Goal: Task Accomplishment & Management: Use online tool/utility

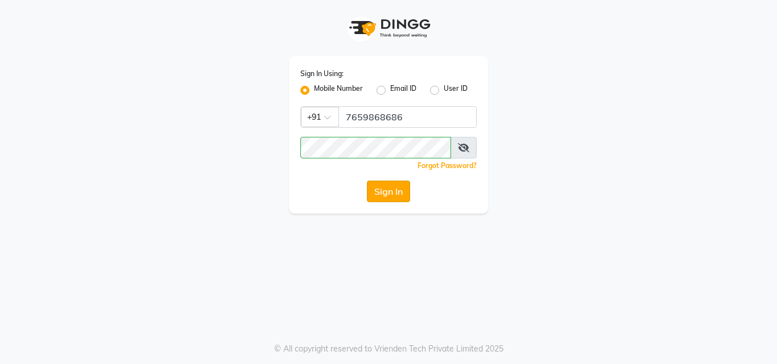
click at [393, 196] on button "Sign In" at bounding box center [388, 192] width 43 height 22
click at [414, 121] on input "7659868686" at bounding box center [407, 117] width 138 height 22
click at [404, 189] on button "Sign In" at bounding box center [388, 192] width 43 height 22
click at [347, 115] on input "7659868686" at bounding box center [407, 117] width 138 height 22
click at [380, 186] on button "Sign In" at bounding box center [388, 192] width 43 height 22
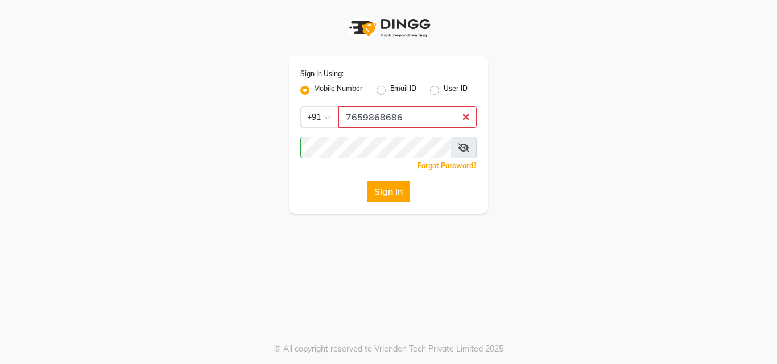
click at [389, 190] on button "Sign In" at bounding box center [388, 192] width 43 height 22
click at [436, 114] on input "7659868686" at bounding box center [407, 117] width 138 height 22
type input "7659868686"
click at [367, 181] on button "Sign In" at bounding box center [388, 192] width 43 height 22
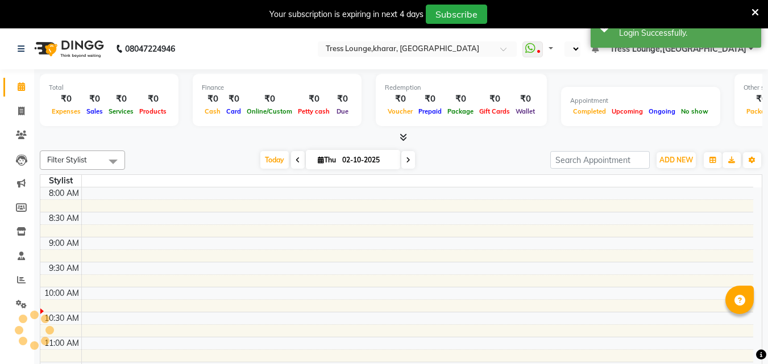
select select "en"
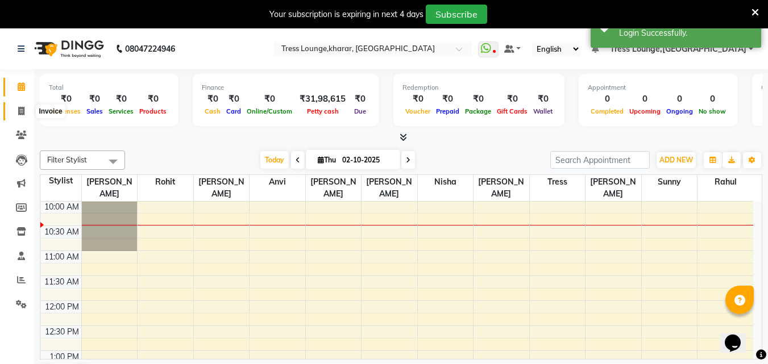
click at [20, 113] on icon at bounding box center [21, 111] width 6 height 9
select select "7078"
select select "service"
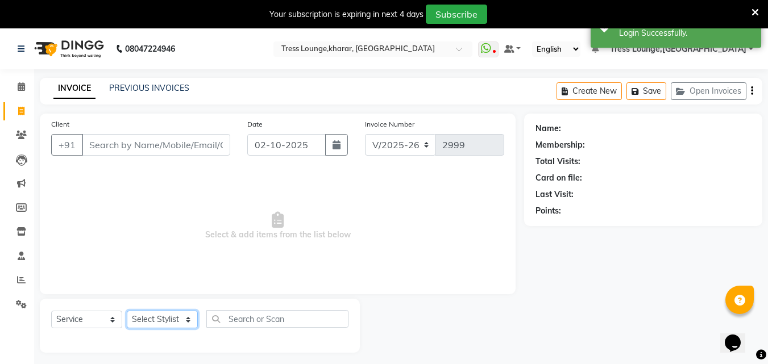
click at [147, 317] on select "Select Stylist [PERSON_NAME] [PERSON_NAME] [PERSON_NAME] [PERSON_NAME] Sunny [P…" at bounding box center [162, 320] width 71 height 18
select select "59381"
click at [127, 311] on select "Select Stylist [PERSON_NAME] [PERSON_NAME] [PERSON_NAME] [PERSON_NAME] Sunny [P…" at bounding box center [162, 320] width 71 height 18
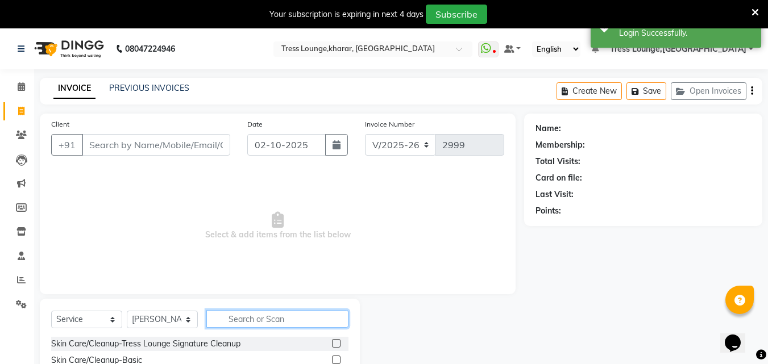
click at [257, 316] on input "text" at bounding box center [277, 319] width 142 height 18
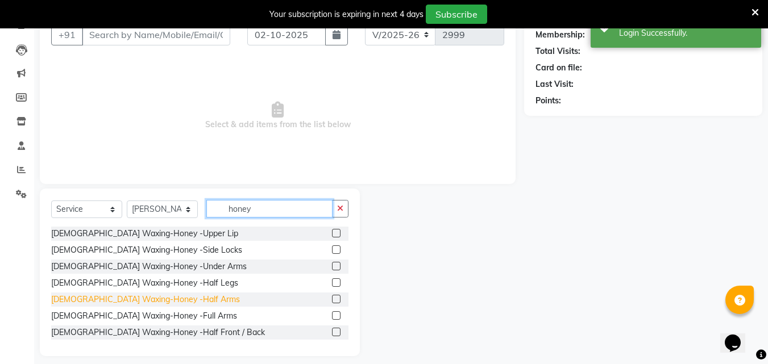
scroll to position [119, 0]
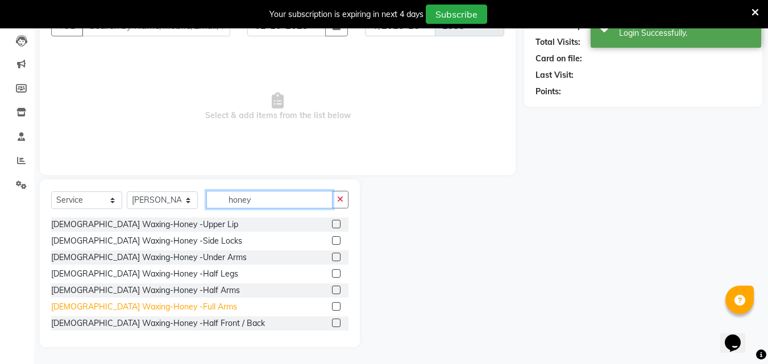
type input "honey"
click at [125, 309] on div "[DEMOGRAPHIC_DATA] Waxing-Honey -Full Arms" at bounding box center [144, 307] width 186 height 12
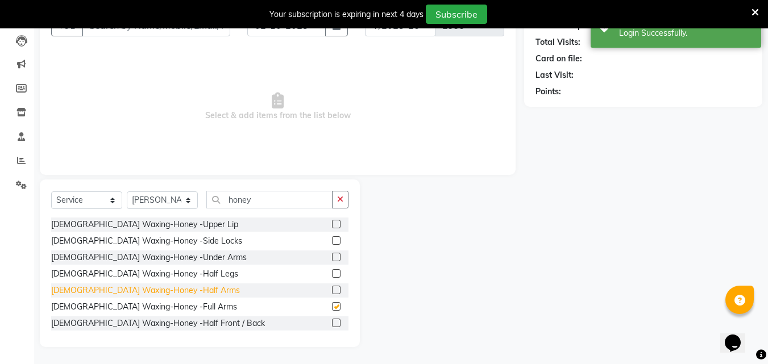
checkbox input "false"
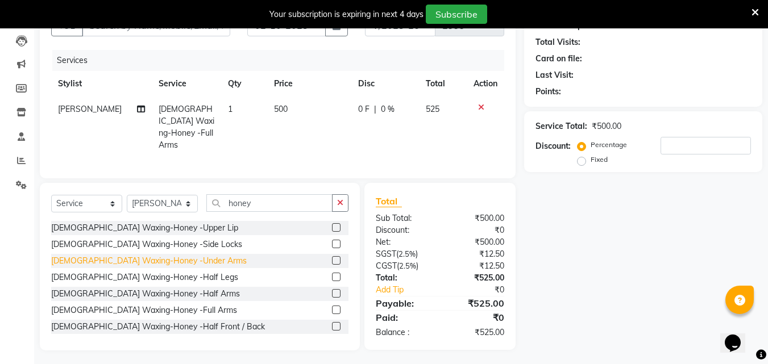
click at [163, 255] on div "[DEMOGRAPHIC_DATA] Waxing-Honey -Under Arms" at bounding box center [149, 261] width 196 height 12
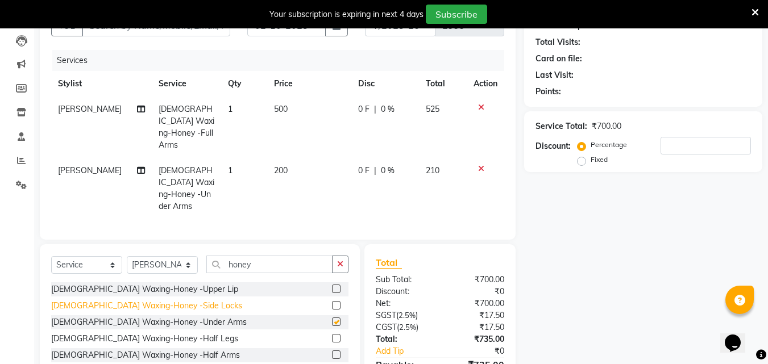
checkbox input "false"
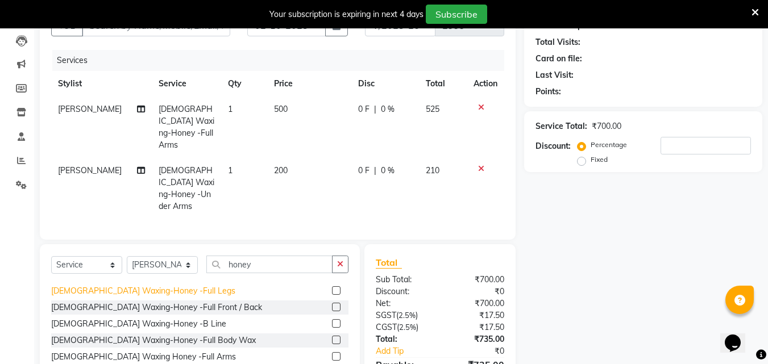
click at [156, 285] on div "[DEMOGRAPHIC_DATA] Waxing-Honey -Full Legs" at bounding box center [143, 291] width 184 height 12
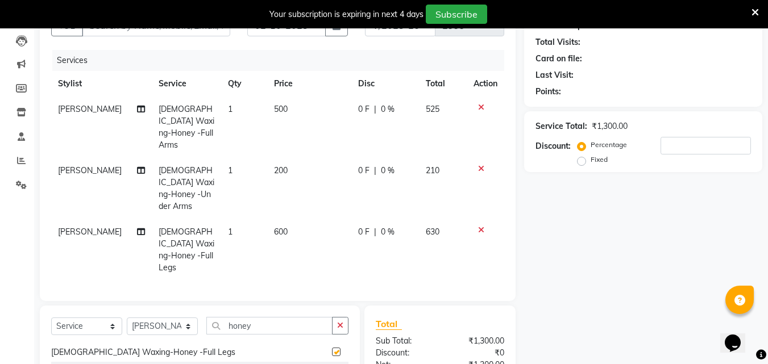
checkbox input "false"
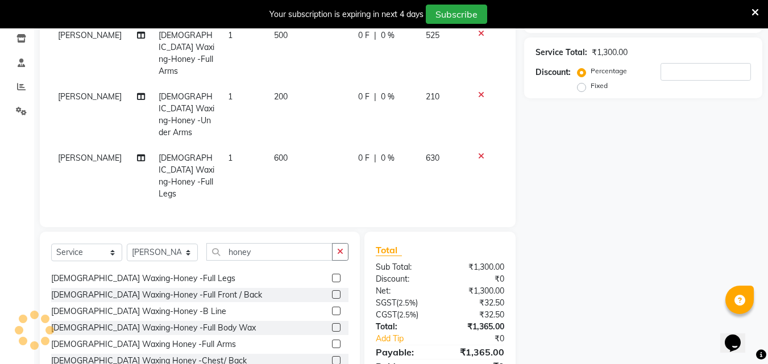
scroll to position [218, 0]
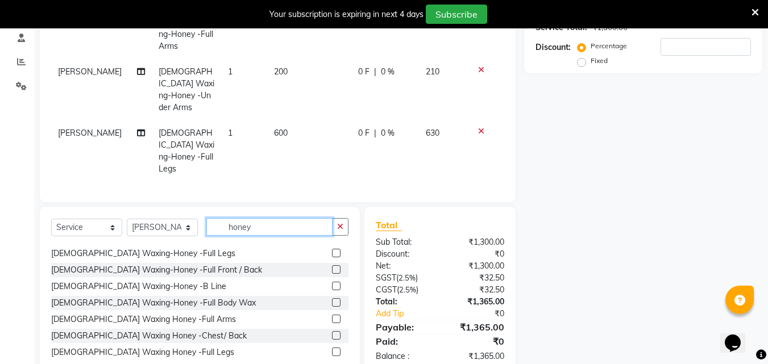
drag, startPoint x: 254, startPoint y: 204, endPoint x: 214, endPoint y: 199, distance: 40.1
click at [214, 218] on input "honey" at bounding box center [269, 227] width 126 height 18
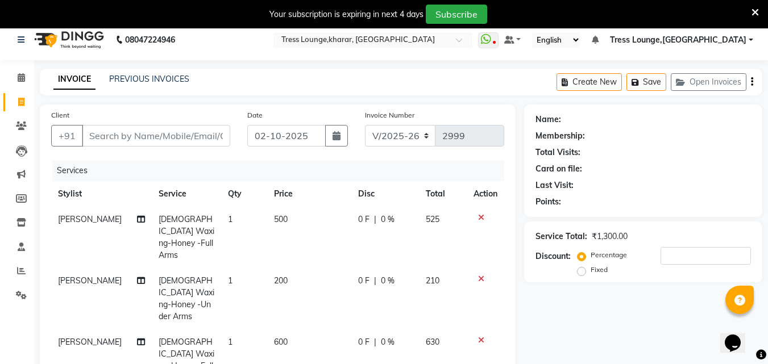
scroll to position [0, 0]
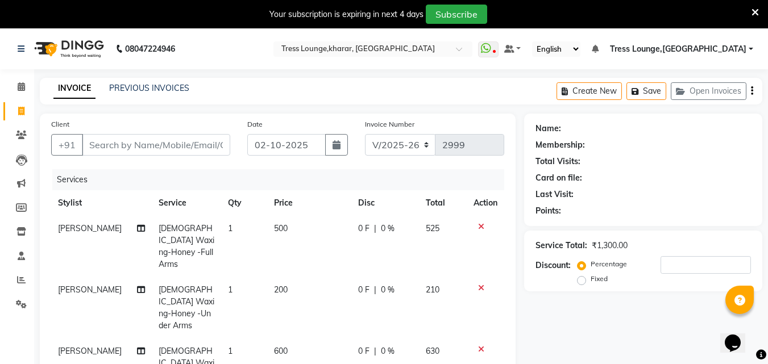
type input "rica"
click at [480, 225] on icon at bounding box center [481, 227] width 6 height 8
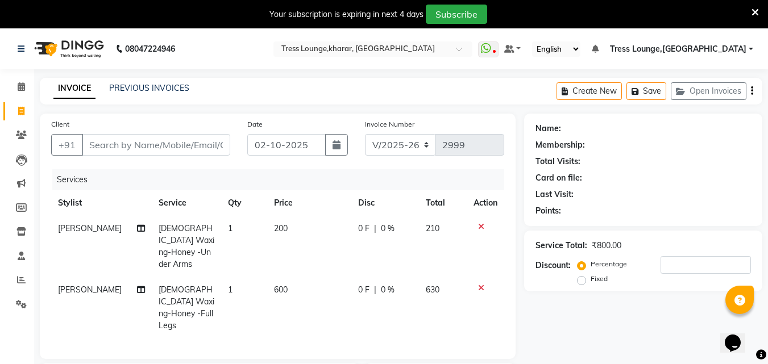
click at [480, 225] on icon at bounding box center [481, 227] width 6 height 8
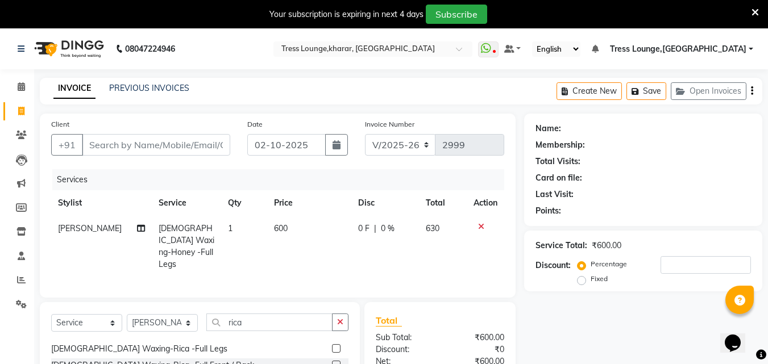
click at [480, 225] on icon at bounding box center [481, 227] width 6 height 8
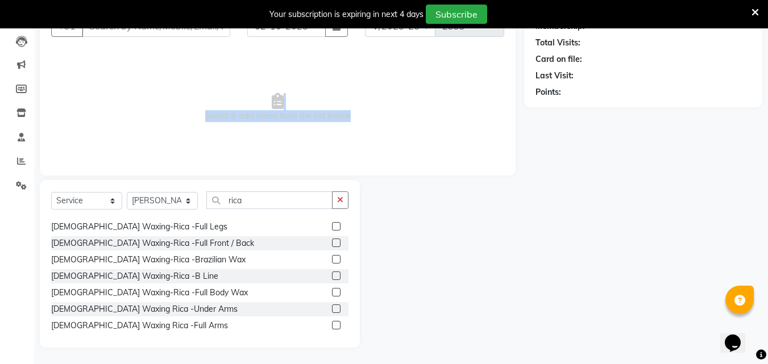
scroll to position [119, 0]
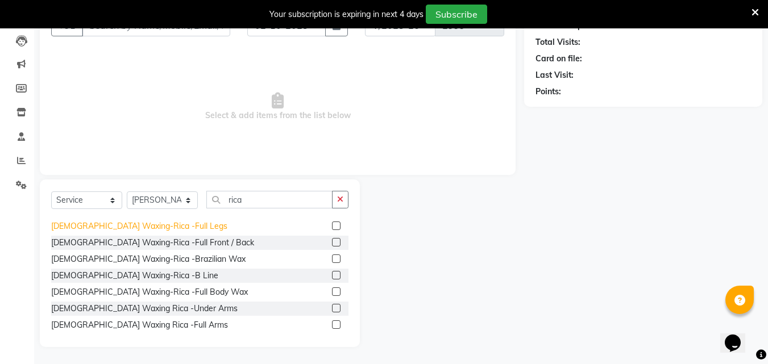
click at [150, 226] on div "[DEMOGRAPHIC_DATA] Waxing-Rica -Full Legs" at bounding box center [139, 227] width 176 height 12
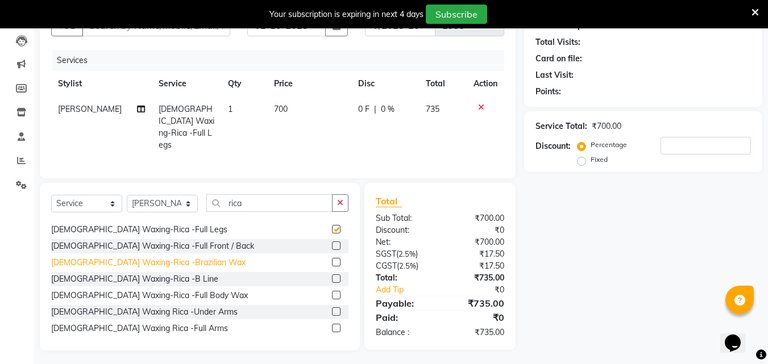
checkbox input "false"
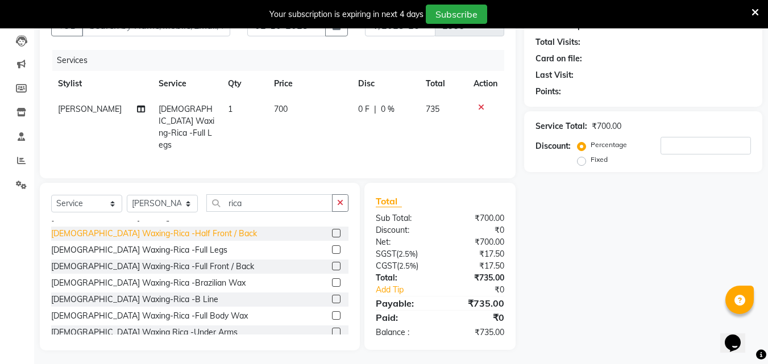
scroll to position [57, 0]
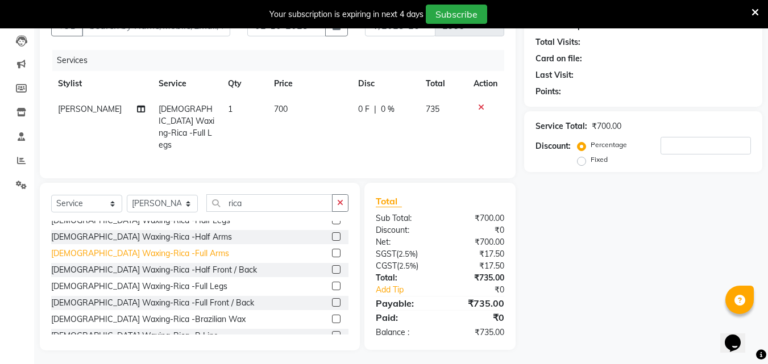
click at [150, 252] on div "[DEMOGRAPHIC_DATA] Waxing-Rica -Full Arms" at bounding box center [140, 254] width 178 height 12
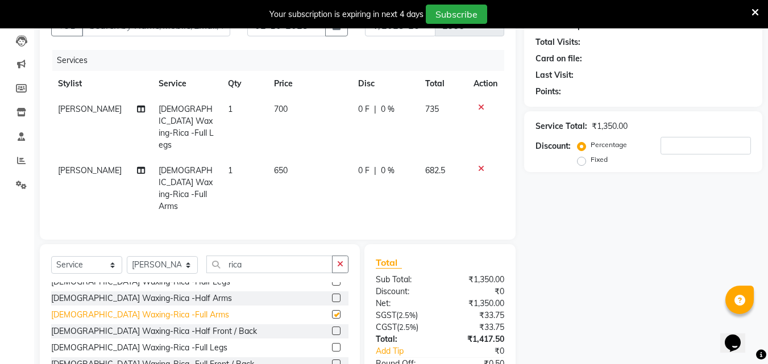
checkbox input "false"
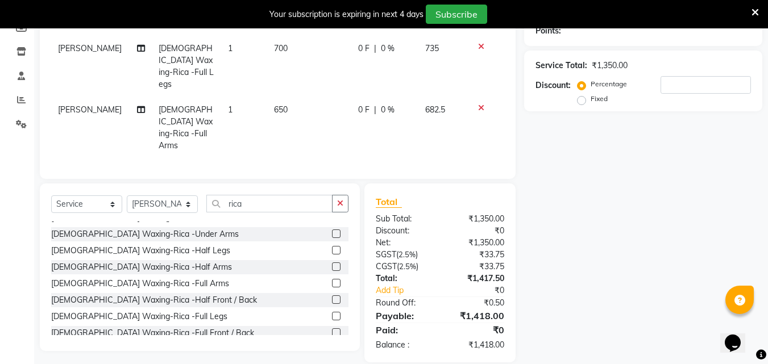
scroll to position [0, 0]
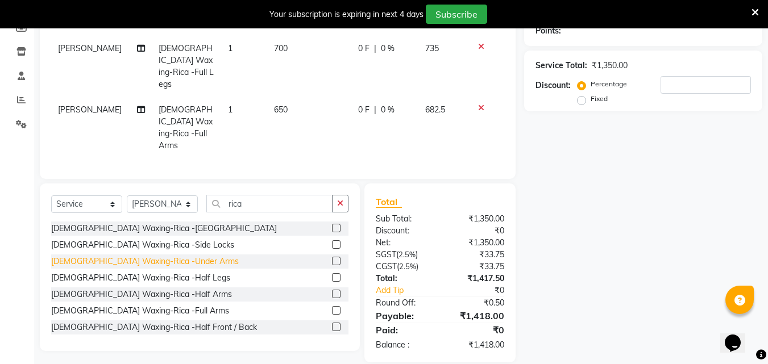
click at [150, 256] on div "[DEMOGRAPHIC_DATA] Waxing-Rica -Under Arms" at bounding box center [145, 262] width 188 height 12
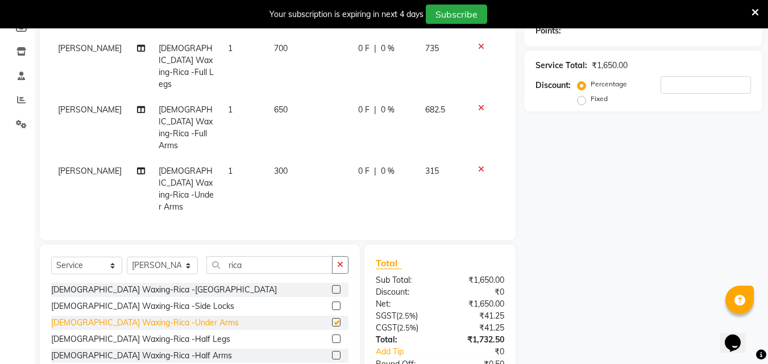
checkbox input "false"
click at [142, 4] on div "Your subscription is expiring in next 4 days Subscribe" at bounding box center [384, 14] width 768 height 28
click at [506, 164] on div "Client +91 Date [DATE] Invoice Number V/2025 V/[PHONE_NUMBER] Services Stylist …" at bounding box center [278, 86] width 476 height 307
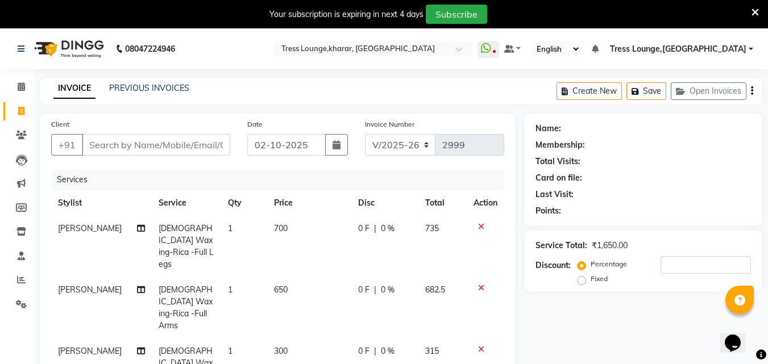
click at [484, 225] on div at bounding box center [486, 227] width 24 height 8
click at [481, 225] on icon at bounding box center [481, 227] width 6 height 8
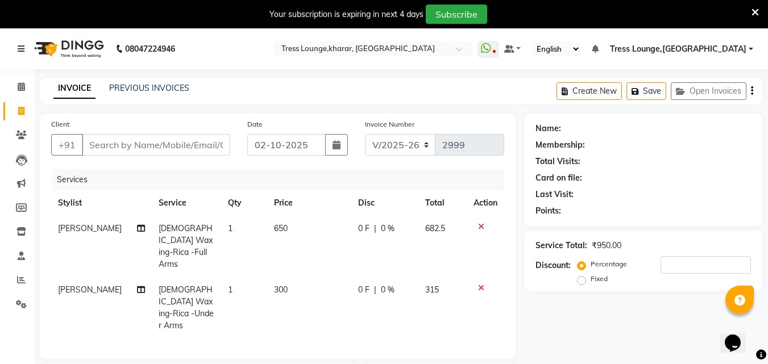
click at [481, 225] on icon at bounding box center [481, 227] width 6 height 8
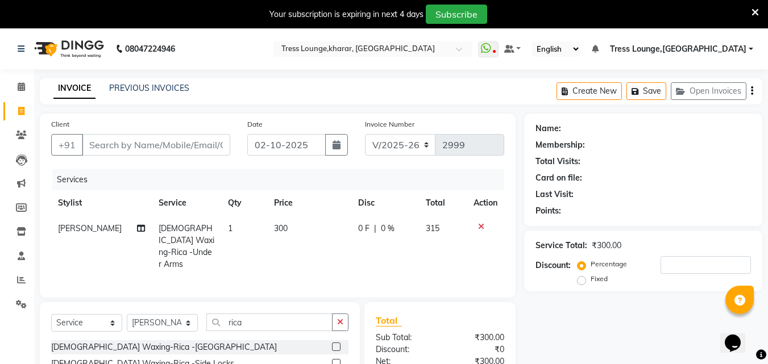
click at [481, 225] on icon at bounding box center [481, 227] width 6 height 8
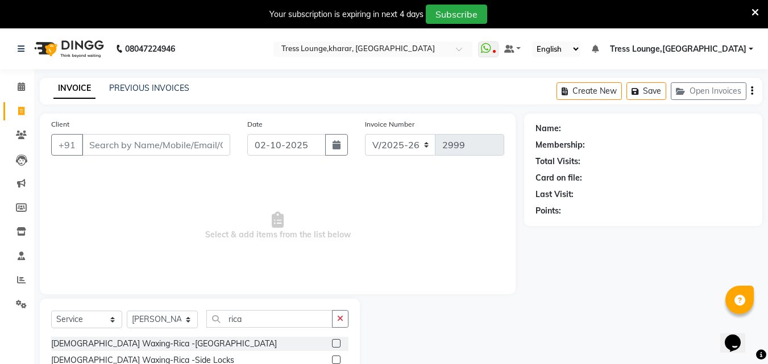
click at [691, 314] on div "Name: Membership: Total Visits: Card on file: Last Visit: Points:" at bounding box center [647, 290] width 247 height 353
click at [344, 319] on button "button" at bounding box center [340, 319] width 16 height 18
click at [144, 312] on select "Select Stylist [PERSON_NAME] [PERSON_NAME] [PERSON_NAME] [PERSON_NAME] Sunny [P…" at bounding box center [162, 320] width 71 height 18
click at [293, 206] on span "Select & add items from the list below" at bounding box center [277, 226] width 453 height 114
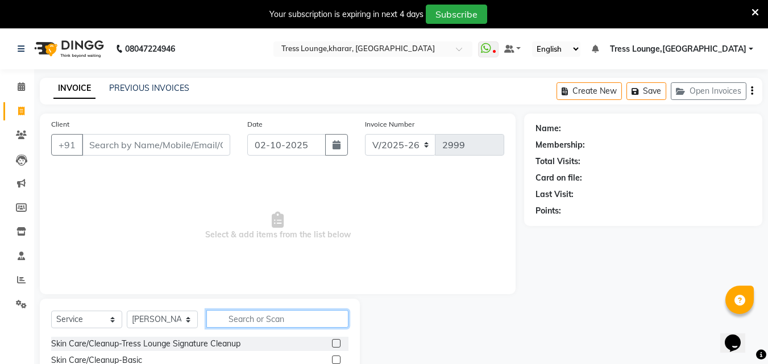
click at [235, 319] on input "text" at bounding box center [277, 319] width 142 height 18
click at [147, 320] on select "Select Stylist [PERSON_NAME] [PERSON_NAME] [PERSON_NAME] [PERSON_NAME] Sunny [P…" at bounding box center [162, 320] width 71 height 18
select select "59379"
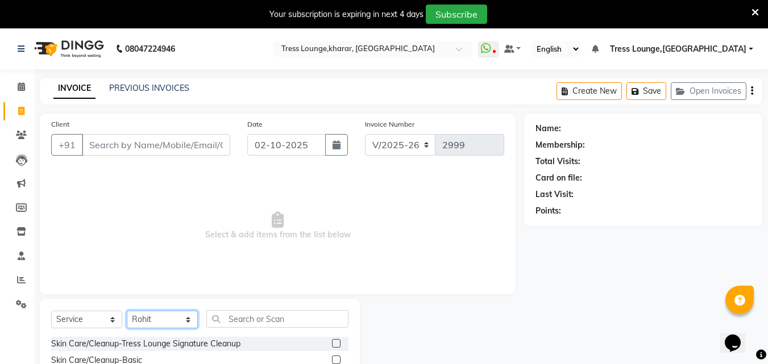
click at [127, 311] on select "Select Stylist [PERSON_NAME] [PERSON_NAME] [PERSON_NAME] [PERSON_NAME] Sunny [P…" at bounding box center [162, 320] width 71 height 18
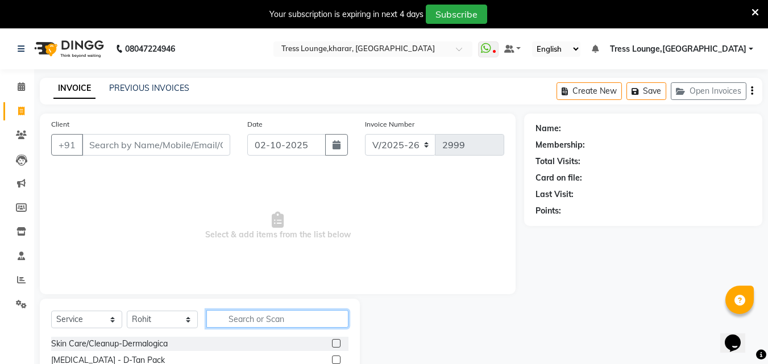
click at [238, 319] on input "text" at bounding box center [277, 319] width 142 height 18
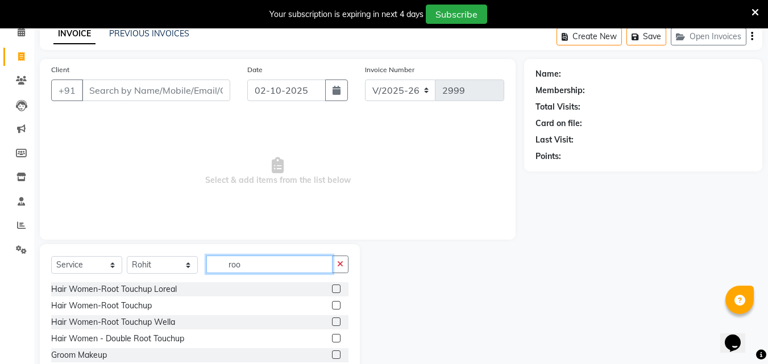
scroll to position [105, 0]
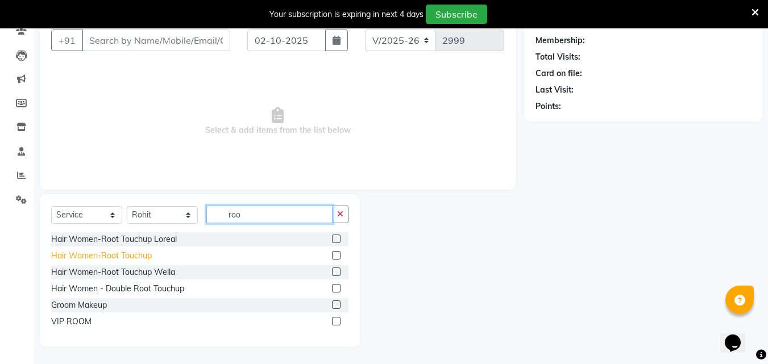
type input "roo"
click at [118, 256] on div "Hair Women-Root Touchup" at bounding box center [101, 256] width 101 height 12
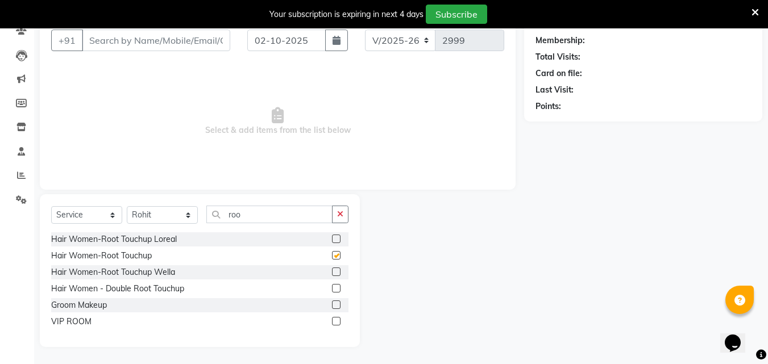
checkbox input "false"
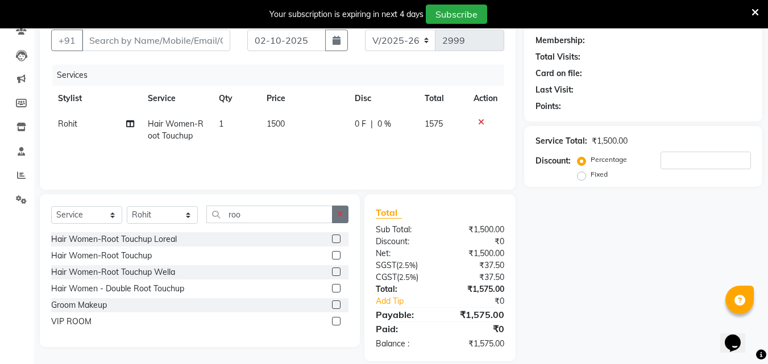
click at [333, 212] on button "button" at bounding box center [340, 215] width 16 height 18
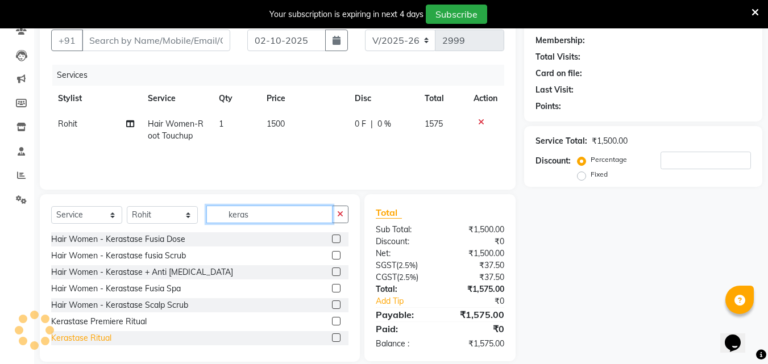
type input "keras"
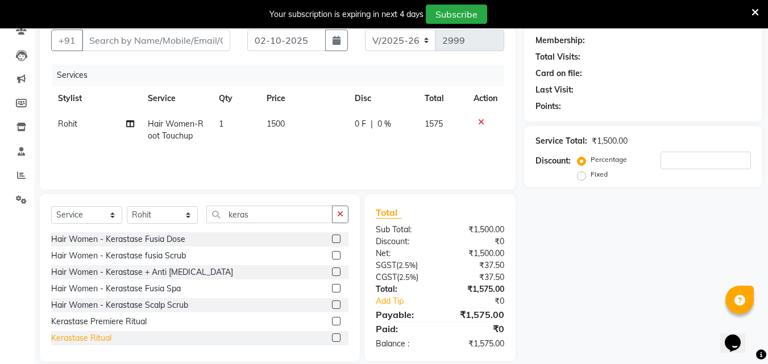
click at [88, 339] on div "Kerastase Ritual" at bounding box center [81, 339] width 60 height 12
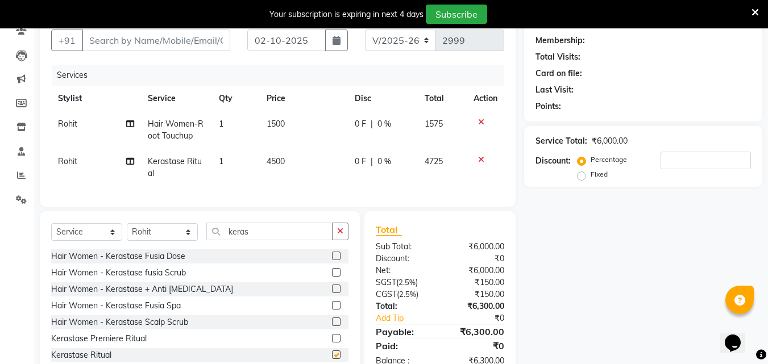
checkbox input "false"
click at [337, 240] on button "button" at bounding box center [340, 232] width 16 height 18
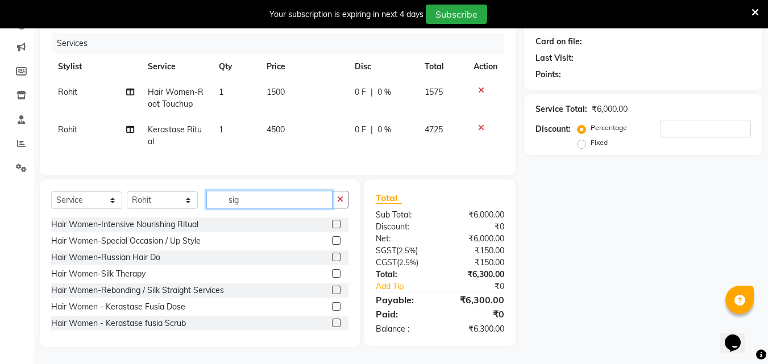
scroll to position [144, 0]
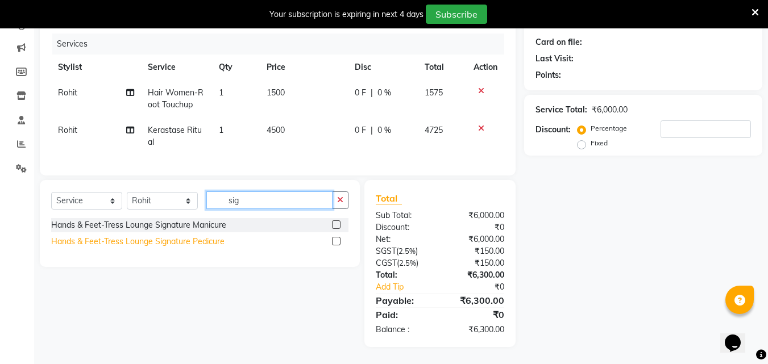
type input "sig"
click at [143, 243] on div "Hands & Feet-Tress Lounge Signature Pedicure" at bounding box center [137, 242] width 173 height 12
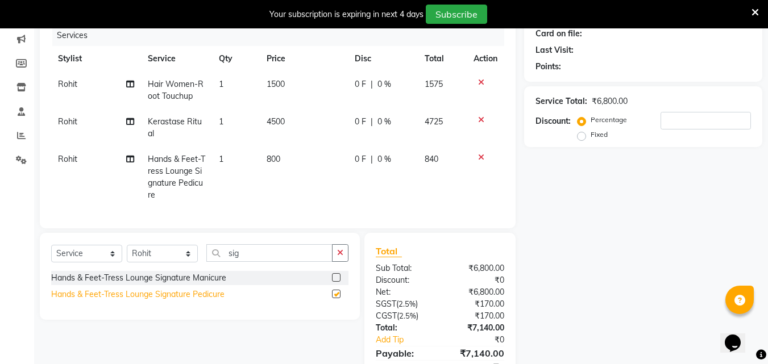
checkbox input "false"
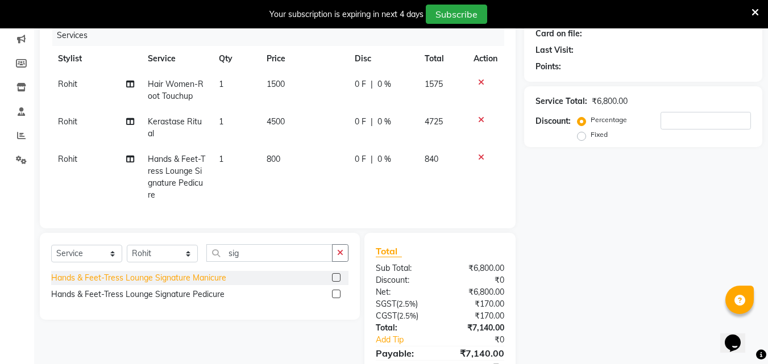
click at [169, 284] on div "Hands & Feet-Tress Lounge Signature Manicure" at bounding box center [138, 278] width 175 height 12
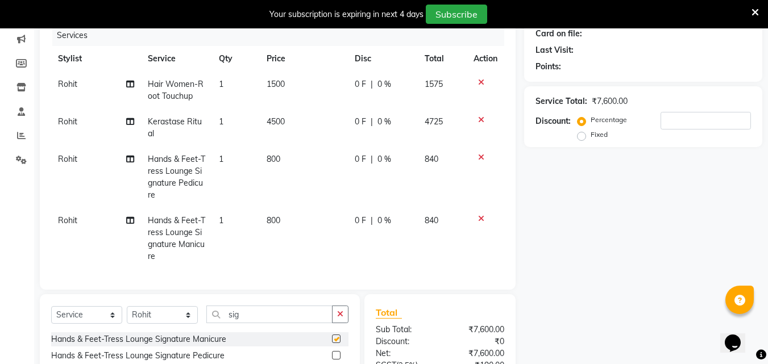
checkbox input "false"
click at [339, 318] on icon "button" at bounding box center [340, 314] width 6 height 8
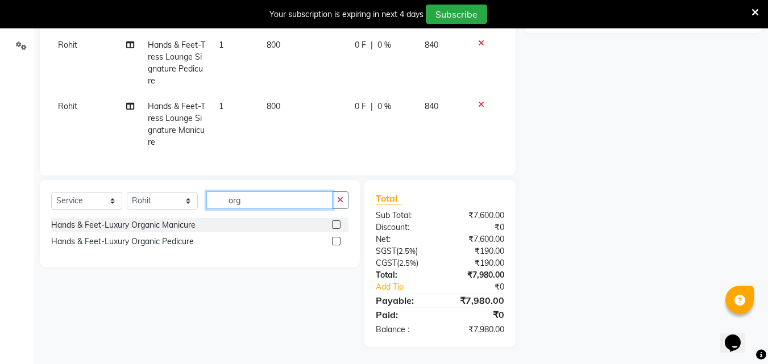
scroll to position [267, 0]
type input "org"
click at [139, 222] on div "Hands & Feet-Luxury Organic Manicure" at bounding box center [123, 225] width 144 height 12
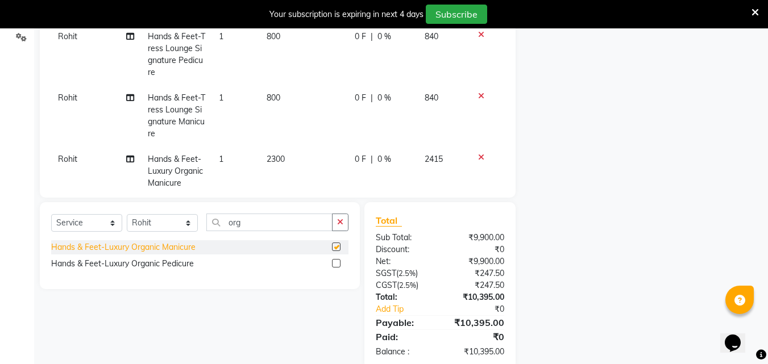
checkbox input "false"
click at [156, 264] on div "Hands & Feet-Luxury Organic Pedicure" at bounding box center [122, 264] width 143 height 12
checkbox input "false"
click at [337, 215] on button "button" at bounding box center [340, 223] width 16 height 18
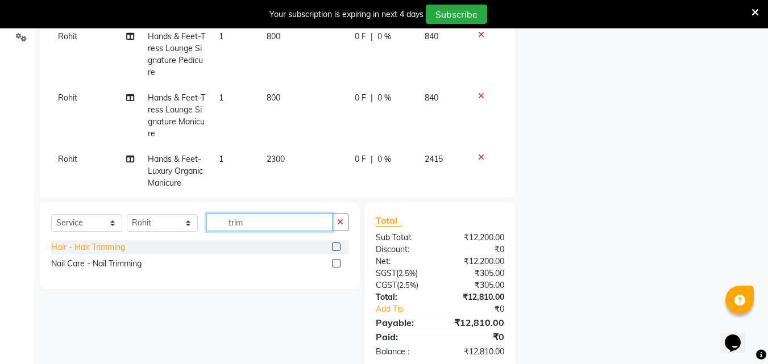
type input "trim"
click at [92, 251] on div "Hair - Hair Trimming" at bounding box center [88, 248] width 74 height 12
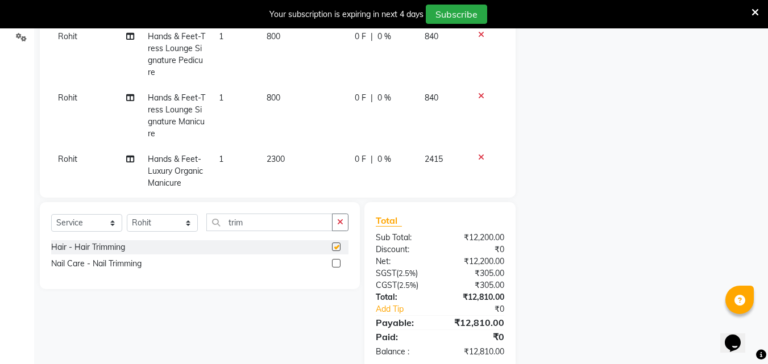
checkbox input "false"
click at [337, 221] on button "button" at bounding box center [340, 223] width 16 height 18
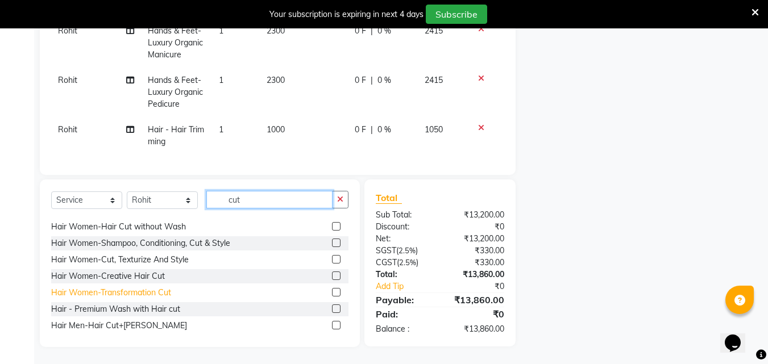
scroll to position [18, 0]
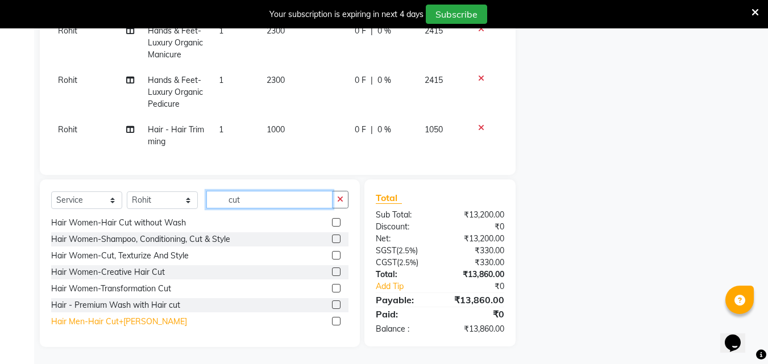
type input "cut"
click at [85, 320] on div "Hair Men-Hair Cut+[PERSON_NAME]" at bounding box center [119, 322] width 136 height 12
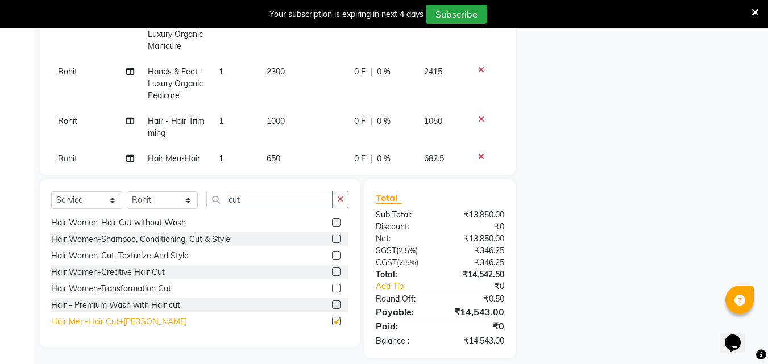
checkbox input "false"
click at [343, 200] on icon "button" at bounding box center [340, 200] width 6 height 8
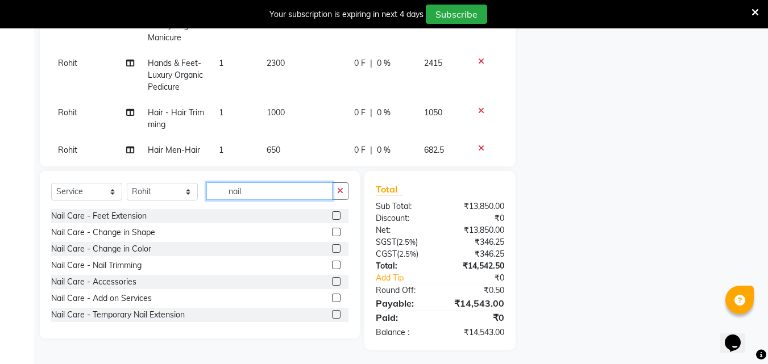
scroll to position [301, 0]
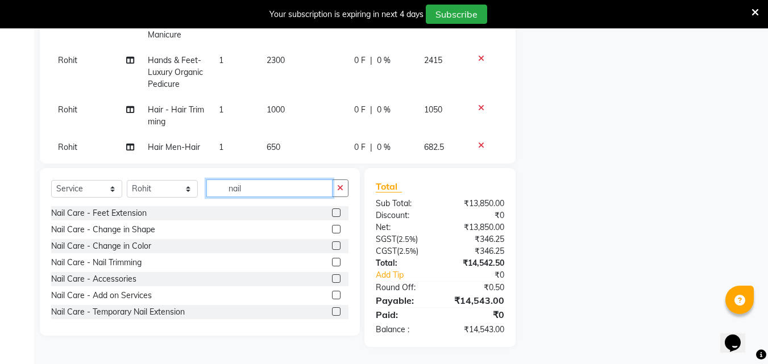
drag, startPoint x: 229, startPoint y: 187, endPoint x: 197, endPoint y: 185, distance: 31.9
click at [197, 185] on div "Select Service Product Membership Package Voucher Prepaid Gift Card Select Styl…" at bounding box center [199, 193] width 297 height 27
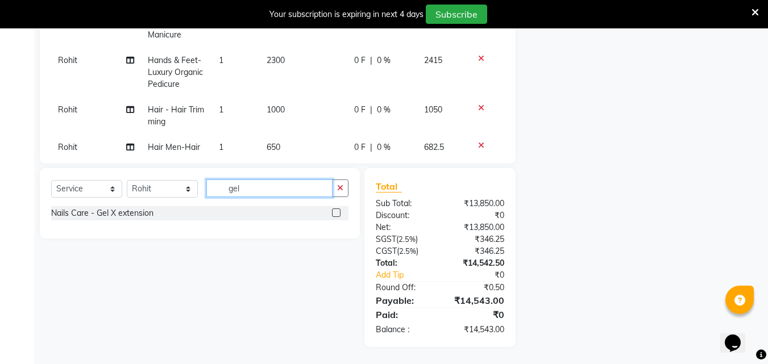
type input "ge"
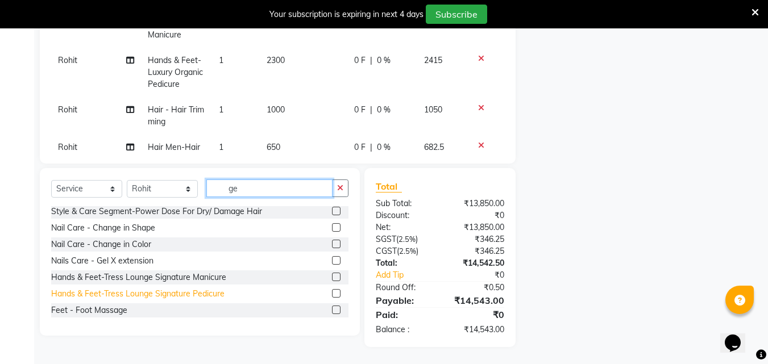
scroll to position [51, 0]
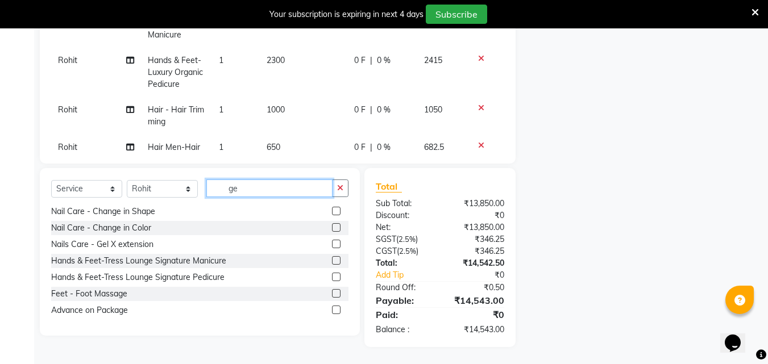
drag, startPoint x: 270, startPoint y: 182, endPoint x: 198, endPoint y: 181, distance: 71.6
click at [198, 181] on div "Select Service Product Membership Package Voucher Prepaid Gift Card Select Styl…" at bounding box center [199, 193] width 297 height 27
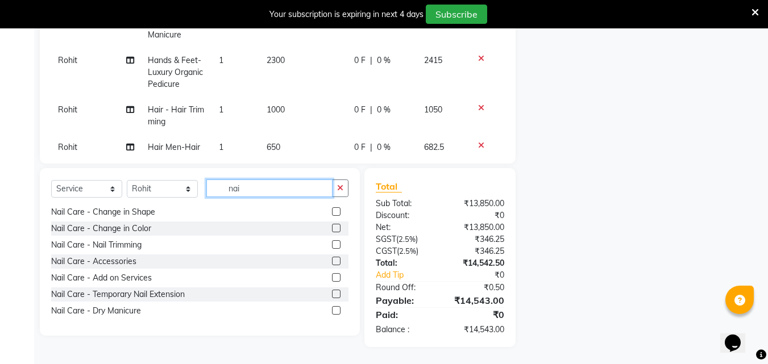
scroll to position [0, 0]
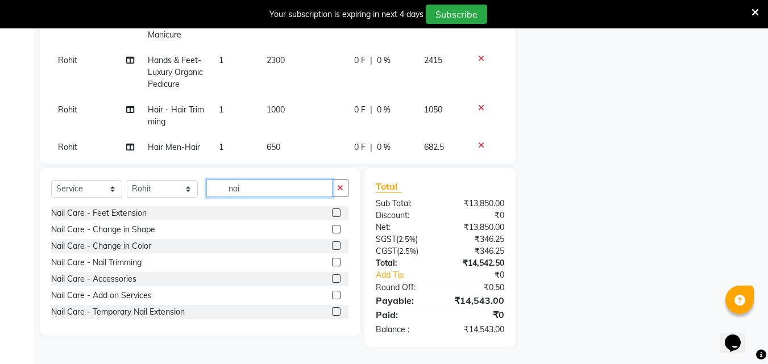
type input "nai"
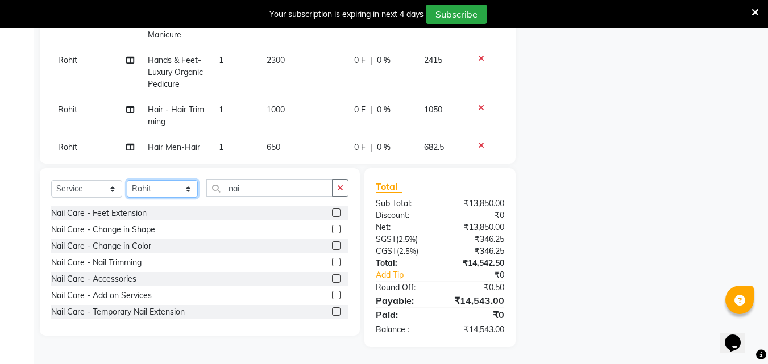
click at [152, 187] on select "Select Stylist [PERSON_NAME] [PERSON_NAME] [PERSON_NAME] [PERSON_NAME] Sunny [P…" at bounding box center [162, 189] width 71 height 18
click at [127, 180] on select "Select Stylist [PERSON_NAME] [PERSON_NAME] [PERSON_NAME] [PERSON_NAME] Sunny [P…" at bounding box center [162, 189] width 71 height 18
drag, startPoint x: 171, startPoint y: 185, endPoint x: 165, endPoint y: 181, distance: 6.9
click at [169, 185] on select "Select Stylist [PERSON_NAME] [PERSON_NAME] [PERSON_NAME] [PERSON_NAME] Sunny [P…" at bounding box center [162, 189] width 71 height 18
select select "71054"
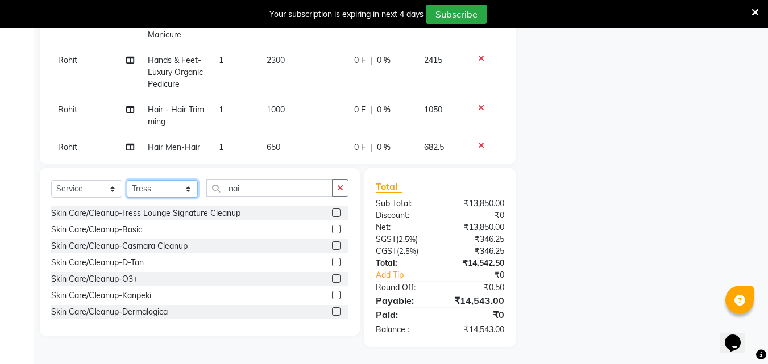
click at [127, 180] on select "Select Stylist [PERSON_NAME] [PERSON_NAME] [PERSON_NAME] [PERSON_NAME] Sunny [P…" at bounding box center [162, 189] width 71 height 18
drag, startPoint x: 252, startPoint y: 197, endPoint x: 243, endPoint y: 188, distance: 13.3
click at [251, 197] on div "Select Service Product Membership Package Voucher Prepaid Gift Card Select Styl…" at bounding box center [199, 193] width 297 height 27
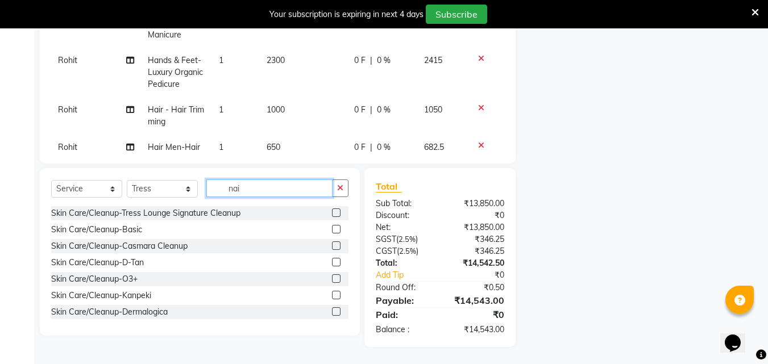
click at [243, 187] on input "nai" at bounding box center [269, 189] width 126 height 18
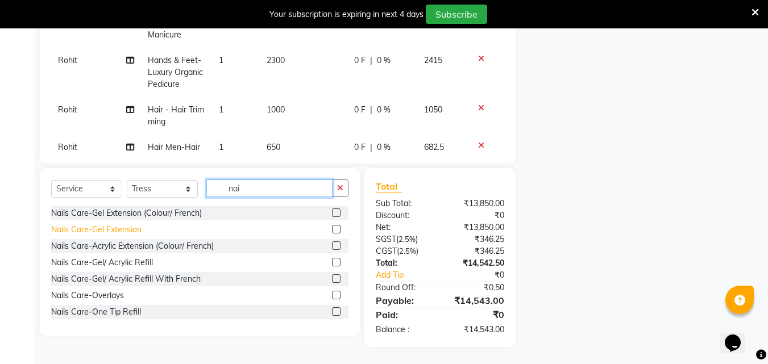
type input "nai"
click at [122, 227] on div "Nails Care-Gel Extension" at bounding box center [96, 230] width 90 height 12
checkbox input "false"
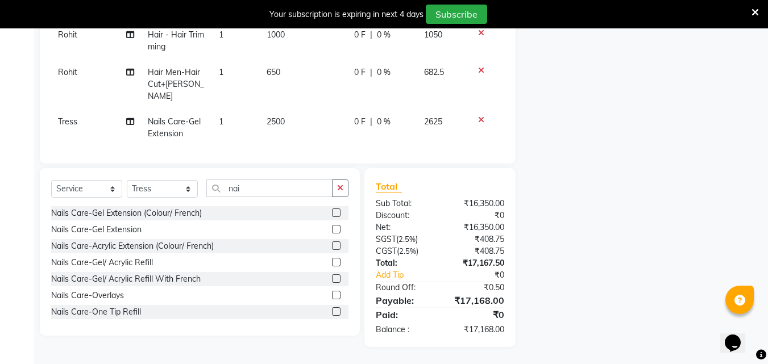
click at [267, 117] on span "2500" at bounding box center [276, 122] width 18 height 10
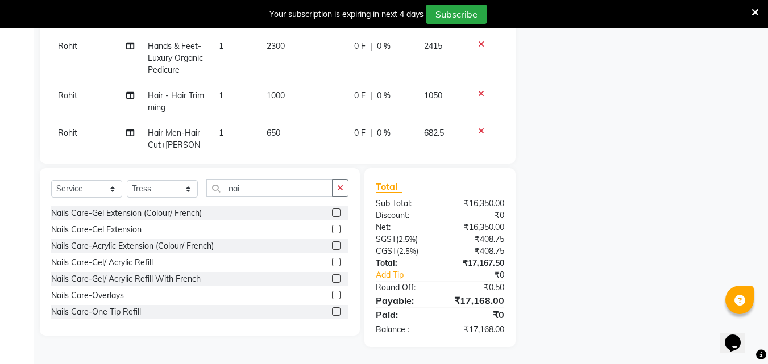
select select "71054"
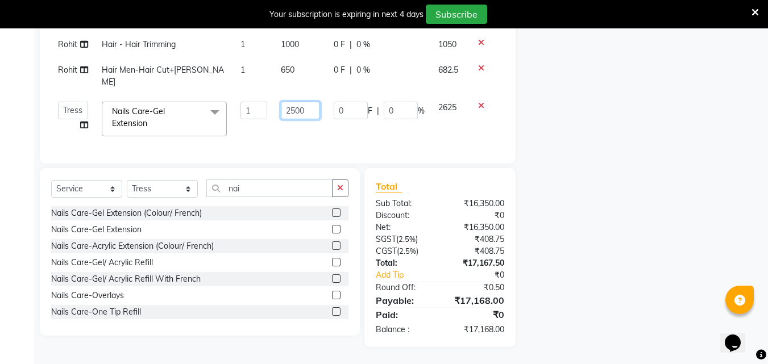
drag, startPoint x: 290, startPoint y: 102, endPoint x: 265, endPoint y: 98, distance: 24.7
click at [265, 98] on tr "[PERSON_NAME] [PERSON_NAME] Rohit [PERSON_NAME] [PERSON_NAME] Sunny [PERSON_NAM…" at bounding box center [277, 119] width 453 height 48
type input "3000"
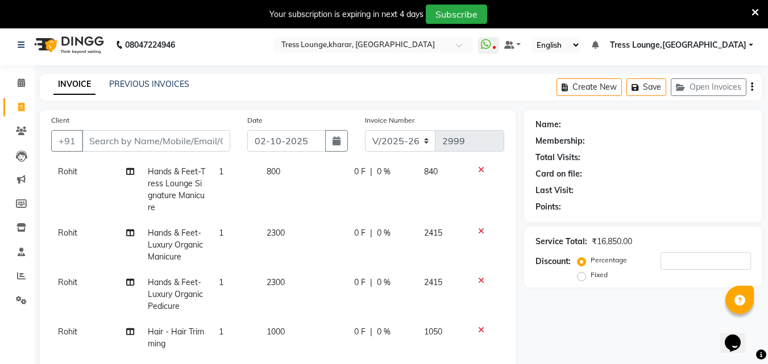
scroll to position [0, 0]
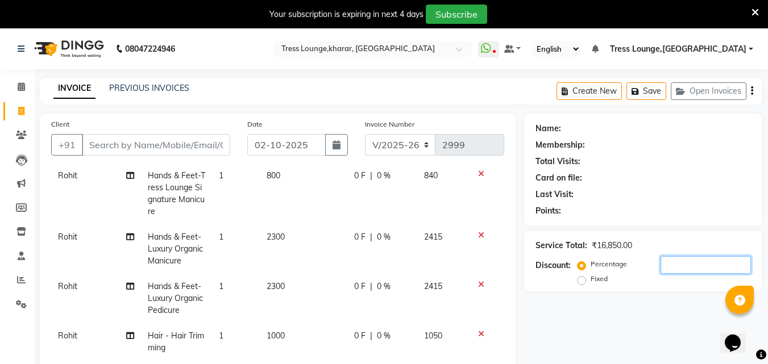
click at [679, 267] on input "number" at bounding box center [706, 265] width 90 height 18
type input "30"
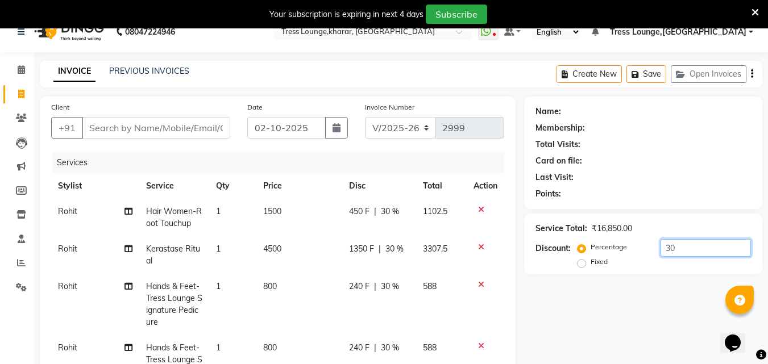
drag, startPoint x: 687, startPoint y: 251, endPoint x: 645, endPoint y: 245, distance: 41.9
click at [645, 245] on div "Percentage Fixed 30" at bounding box center [665, 254] width 171 height 31
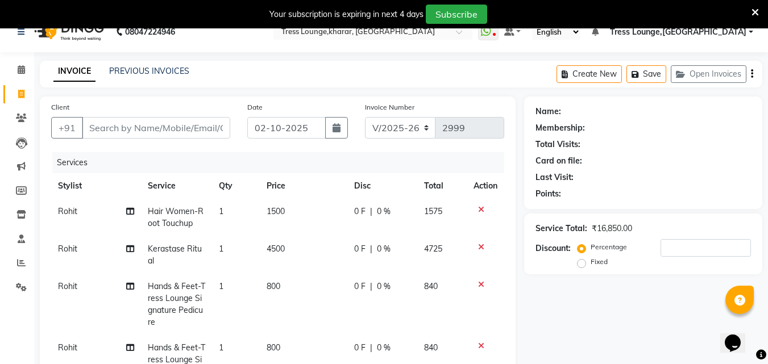
click at [625, 305] on div "Name: Membership: Total Visits: Card on file: Last Visit: Points: Service Total…" at bounding box center [647, 364] width 247 height 535
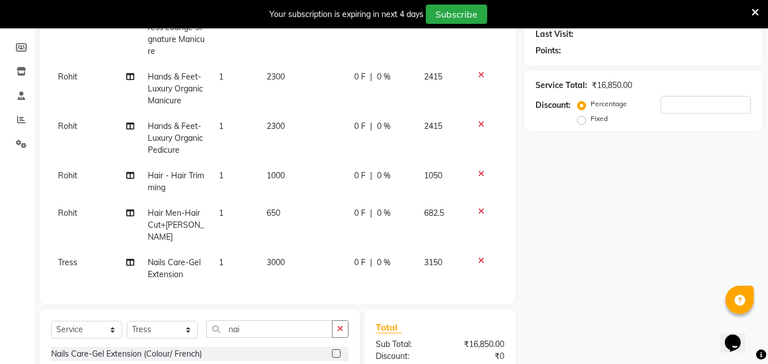
scroll to position [188, 0]
